Goal: Task Accomplishment & Management: Manage account settings

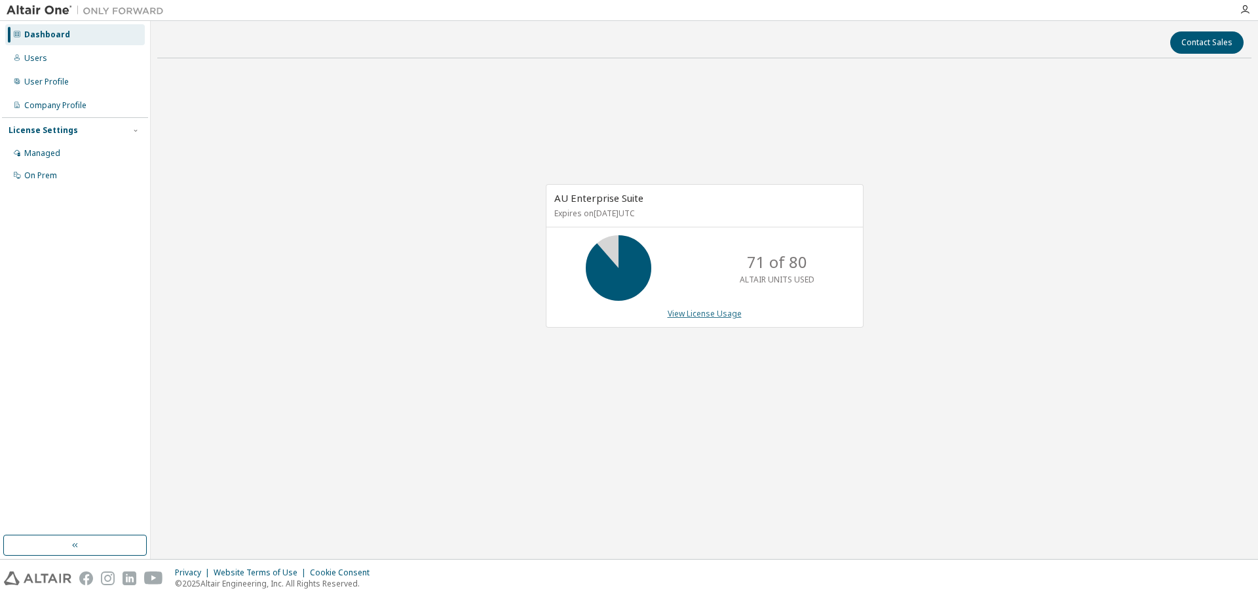
click at [692, 314] on link "View License Usage" at bounding box center [705, 313] width 74 height 11
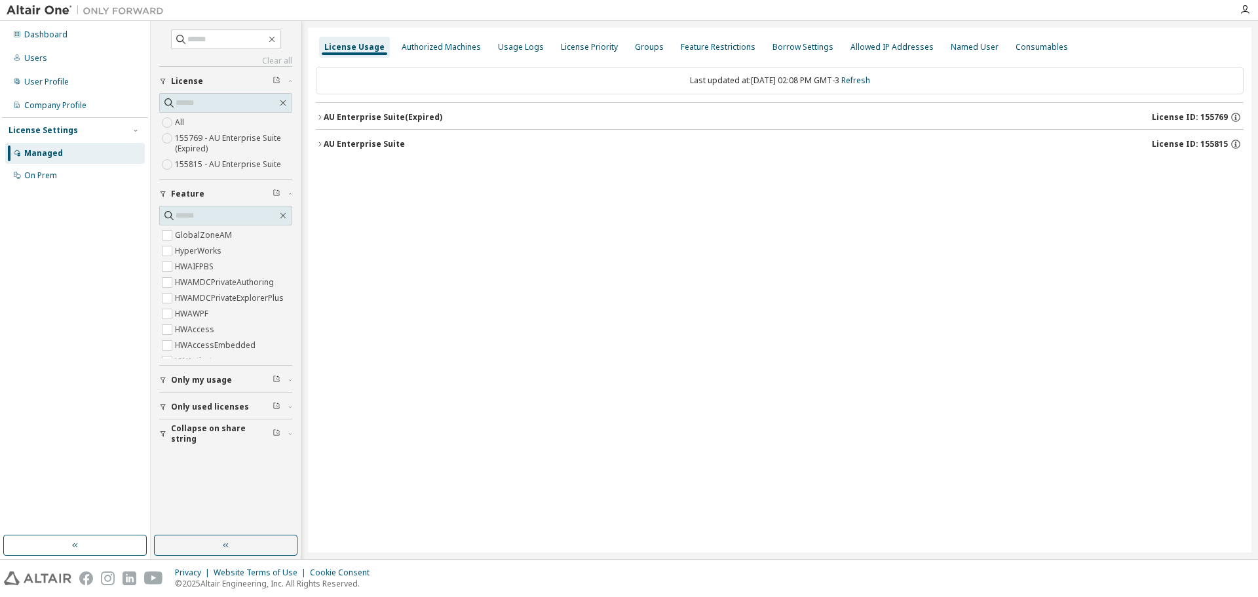
click at [321, 142] on icon "button" at bounding box center [320, 144] width 8 height 8
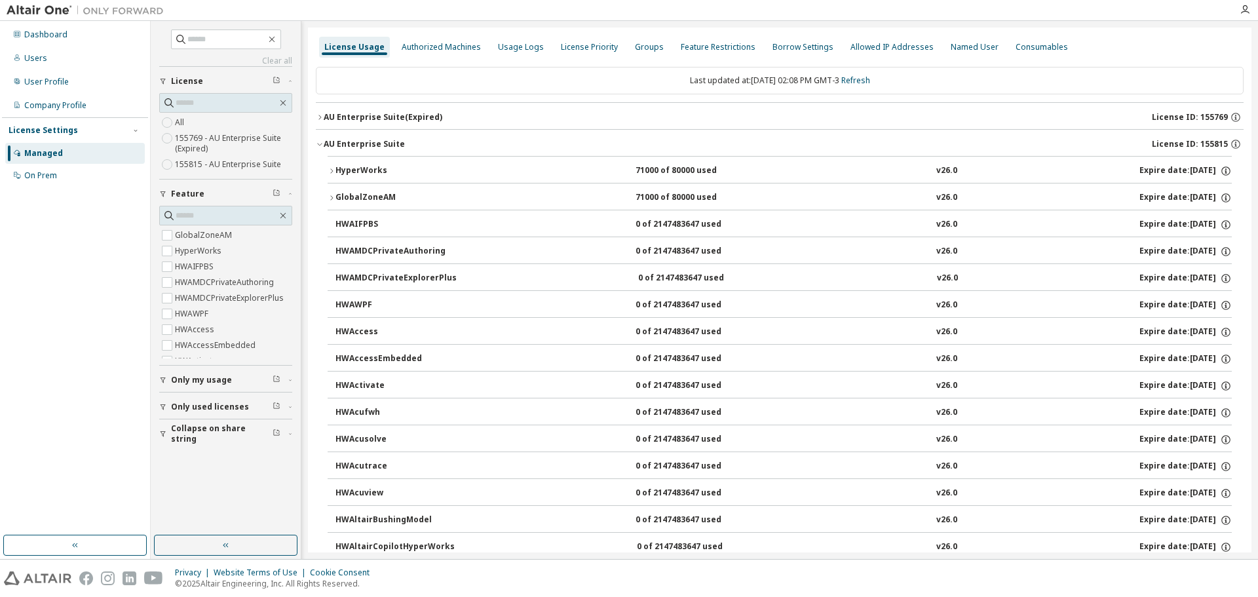
click at [330, 168] on icon "button" at bounding box center [332, 171] width 8 height 8
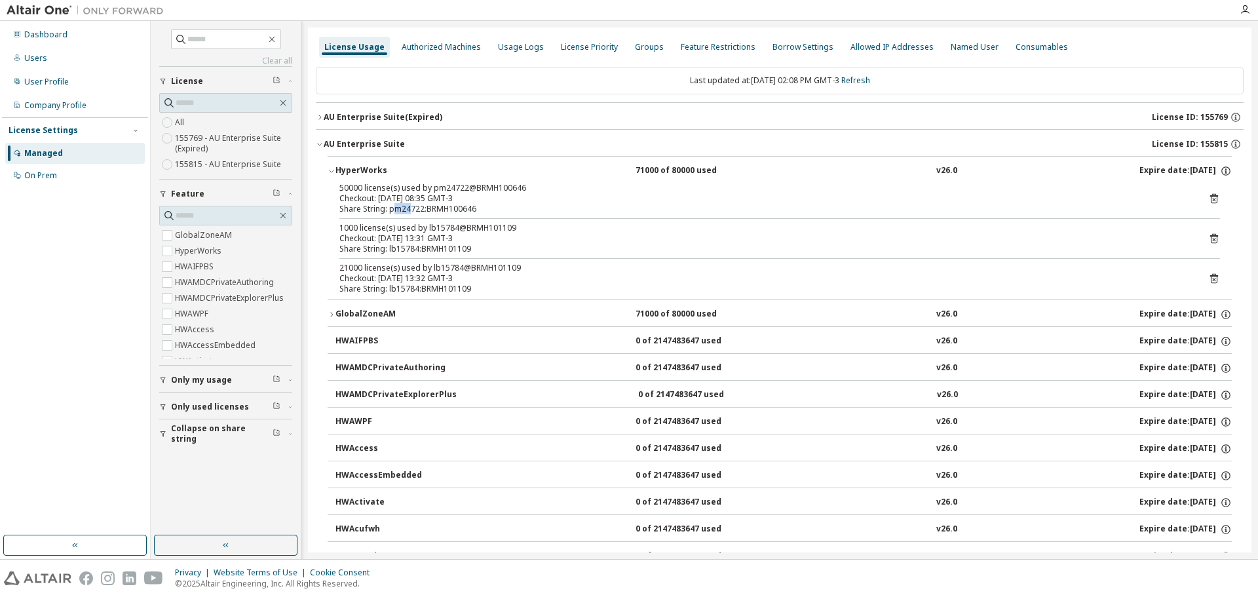
drag, startPoint x: 392, startPoint y: 211, endPoint x: 406, endPoint y: 210, distance: 13.2
click at [409, 211] on div "Share String: pm24722:BRMH100646" at bounding box center [763, 209] width 849 height 10
click at [389, 209] on div "Share String: pm24722:BRMH100646" at bounding box center [763, 209] width 849 height 10
click at [392, 209] on div "Share String: pm24722:BRMH100646" at bounding box center [763, 209] width 849 height 10
drag, startPoint x: 390, startPoint y: 209, endPoint x: 422, endPoint y: 204, distance: 32.5
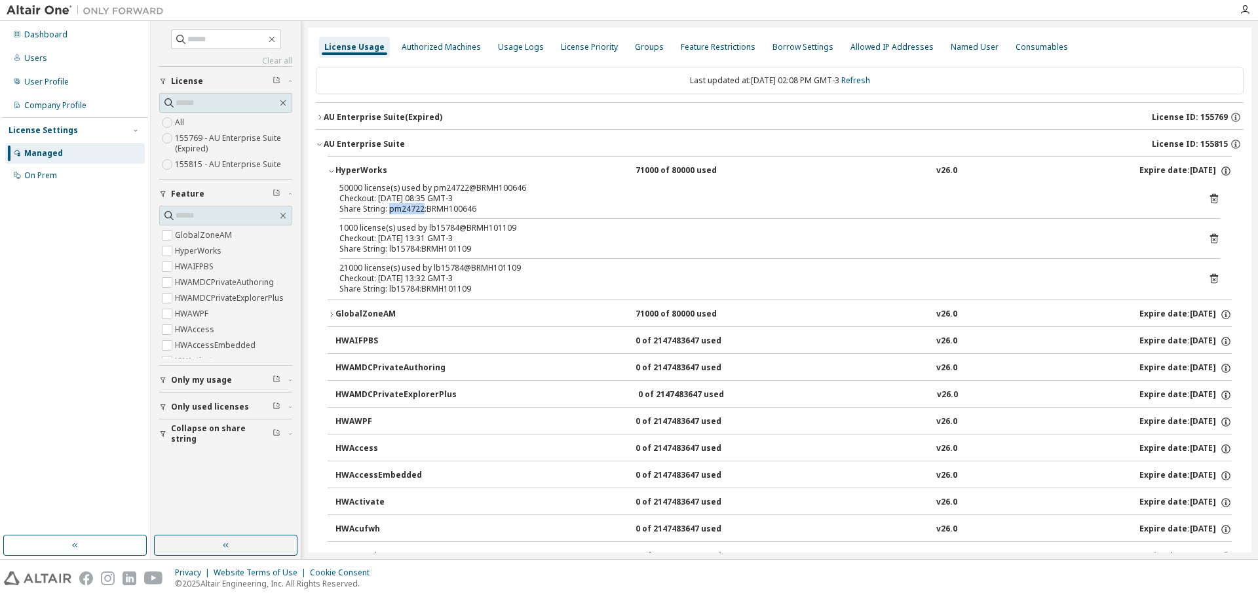
click at [423, 204] on div "Share String: pm24722:BRMH100646" at bounding box center [763, 209] width 849 height 10
copy div "pm24722"
click at [318, 144] on icon "button" at bounding box center [320, 144] width 8 height 8
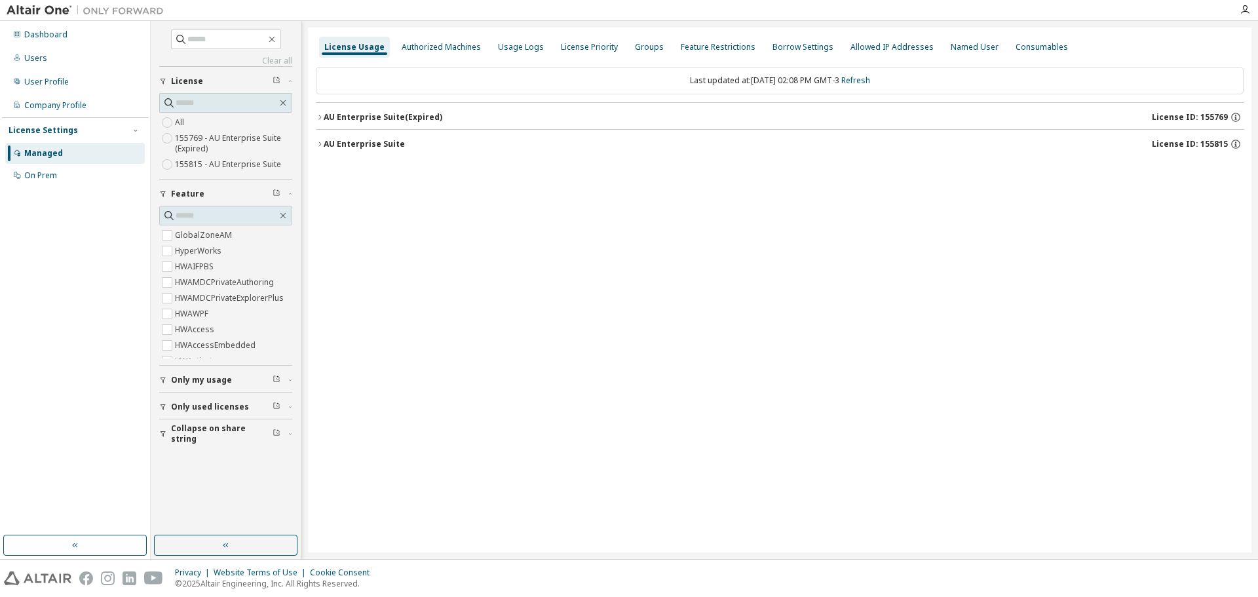
click at [320, 143] on icon "button" at bounding box center [320, 144] width 8 height 8
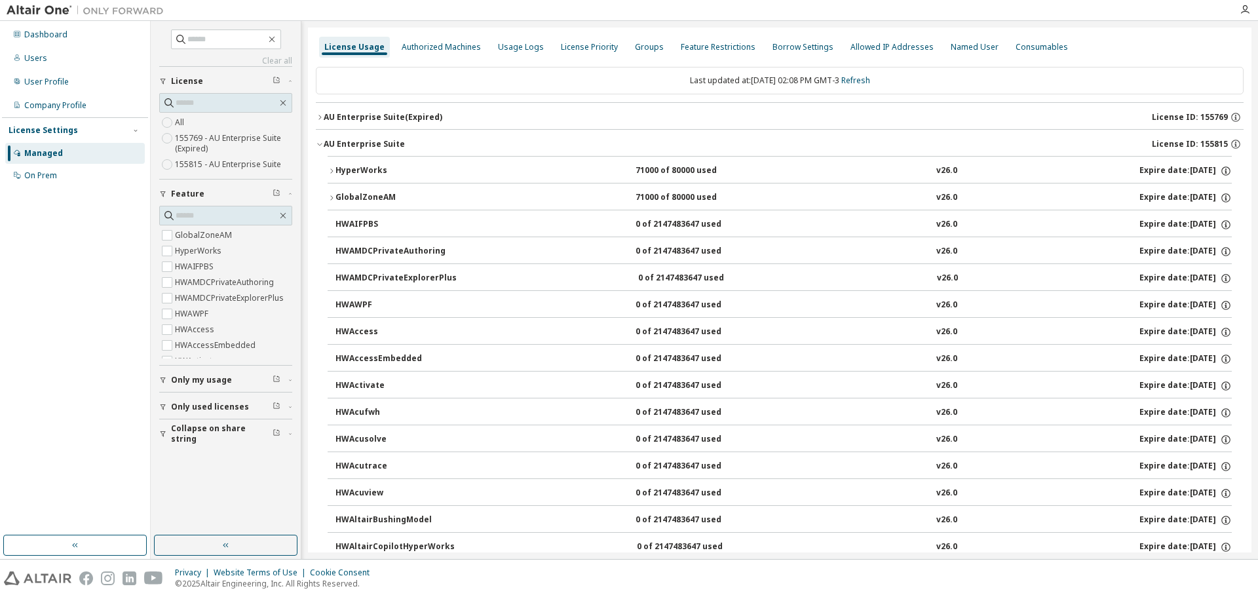
click at [318, 116] on icon "button" at bounding box center [320, 117] width 8 height 8
click at [318, 115] on icon "button" at bounding box center [320, 117] width 8 height 8
click at [331, 168] on icon "button" at bounding box center [332, 171] width 8 height 8
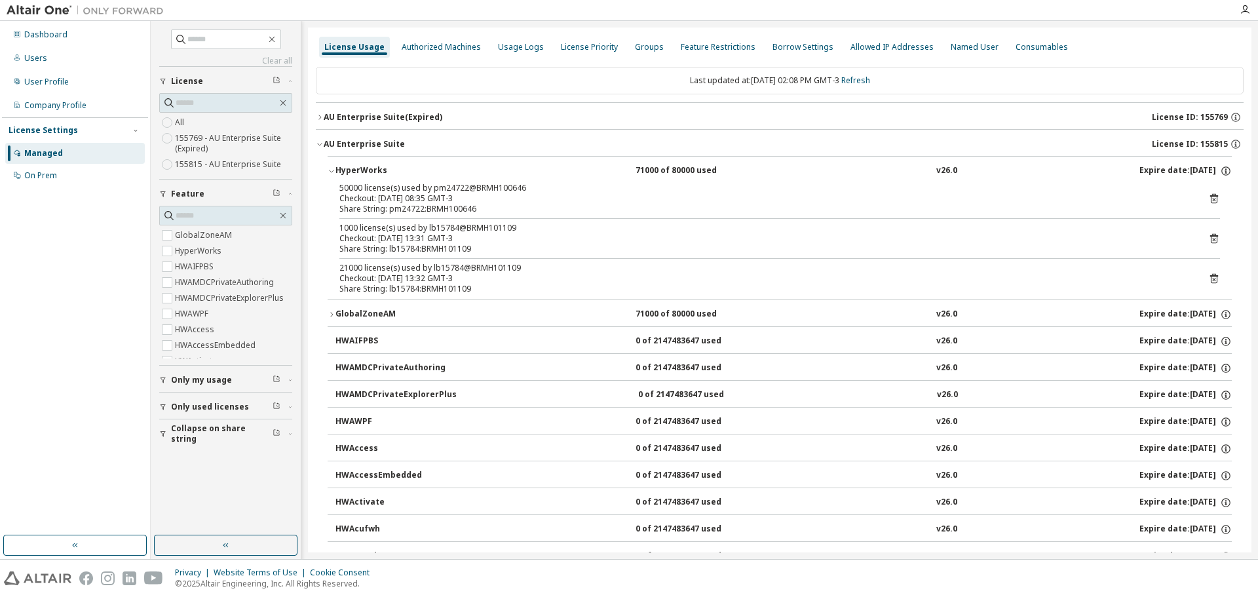
click at [333, 318] on button "GlobalZoneAM 71000 of 80000 used v26.0 Expire date: 2026-06-17" at bounding box center [780, 314] width 904 height 29
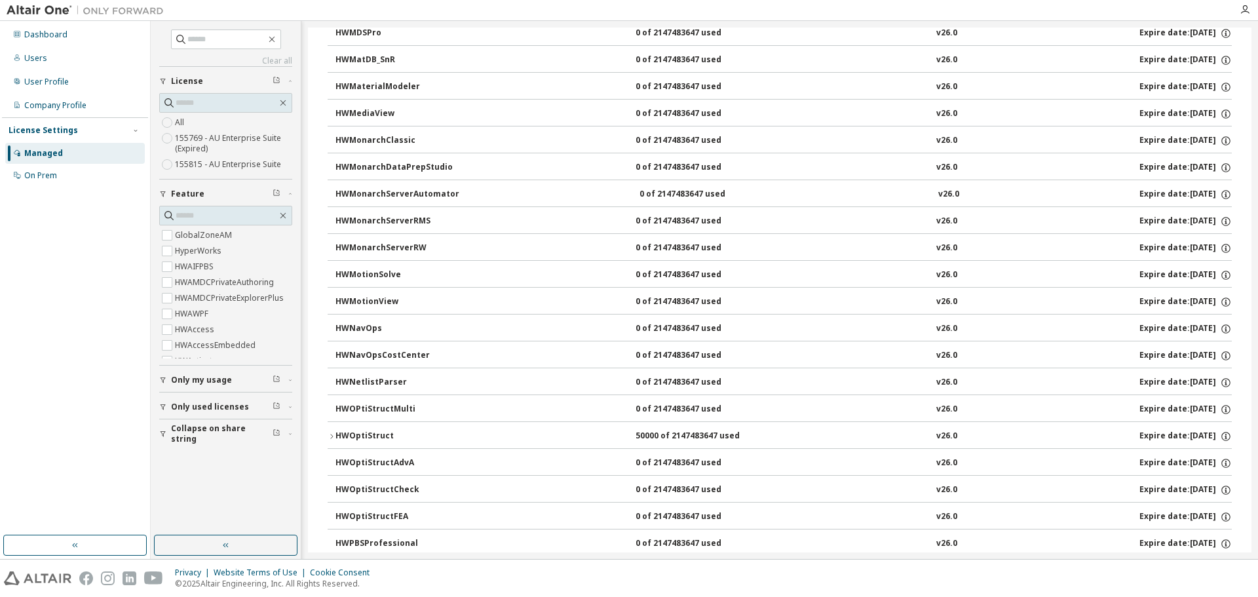
scroll to position [5503, 0]
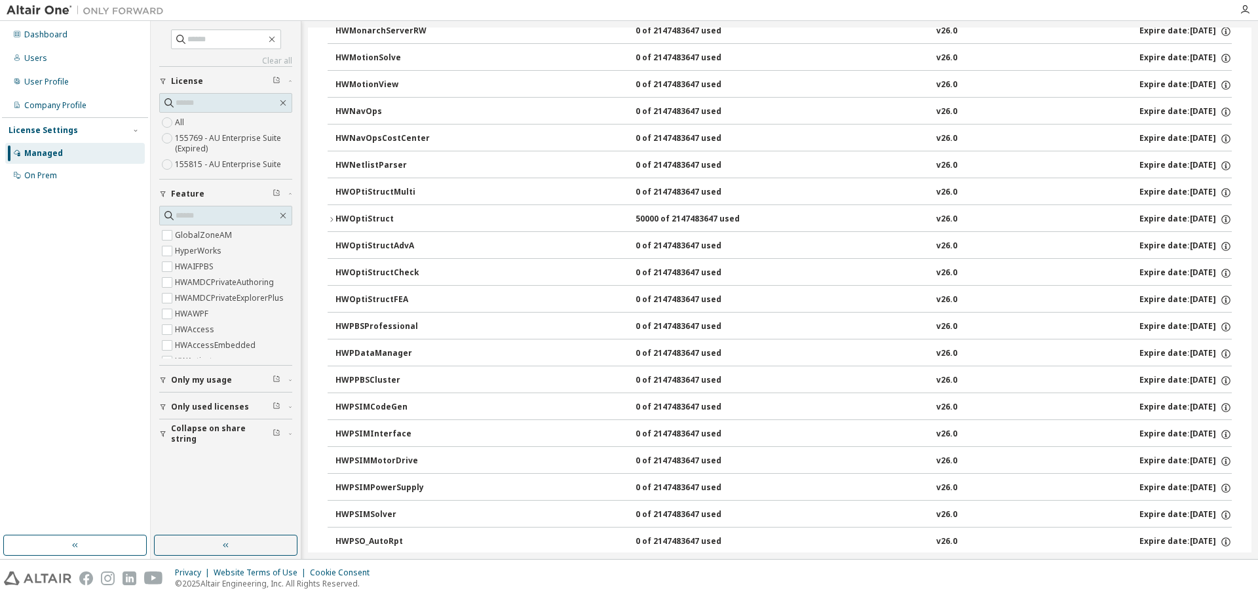
click at [332, 218] on icon "button" at bounding box center [332, 220] width 8 height 8
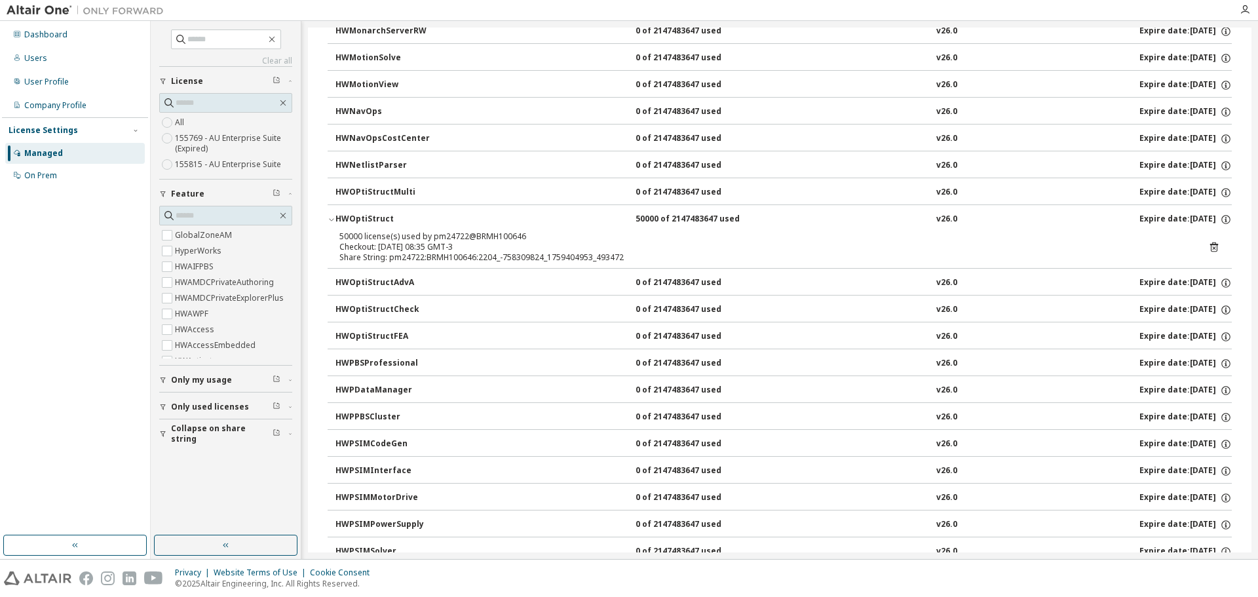
click at [330, 222] on icon "button" at bounding box center [332, 220] width 8 height 8
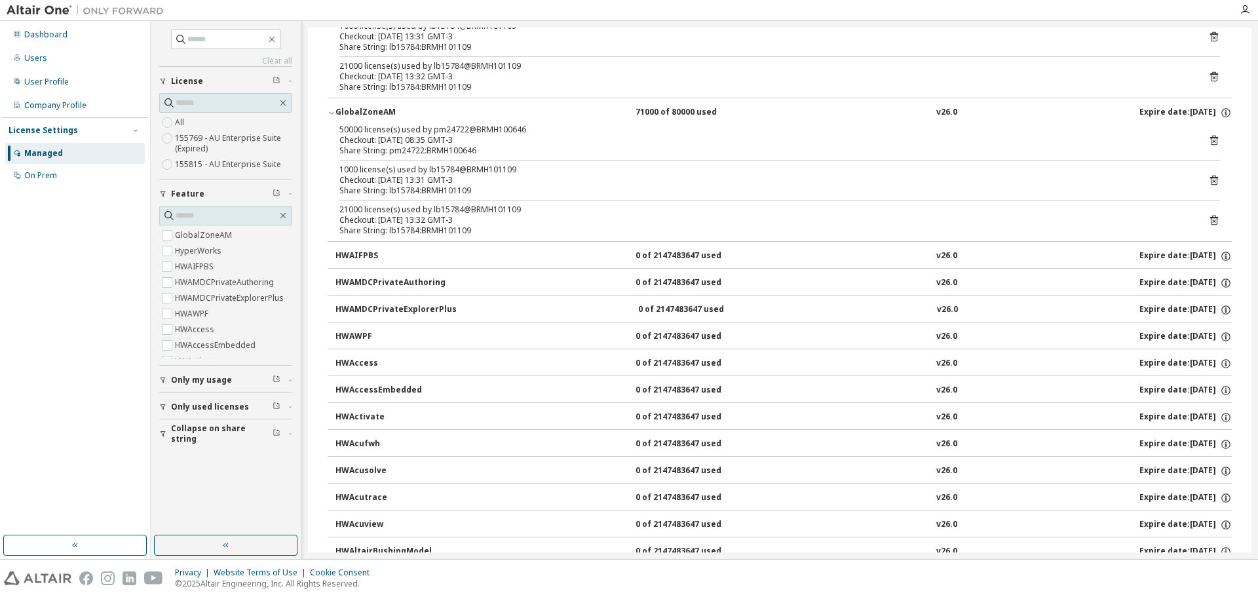
scroll to position [0, 0]
